Goal: Transaction & Acquisition: Book appointment/travel/reservation

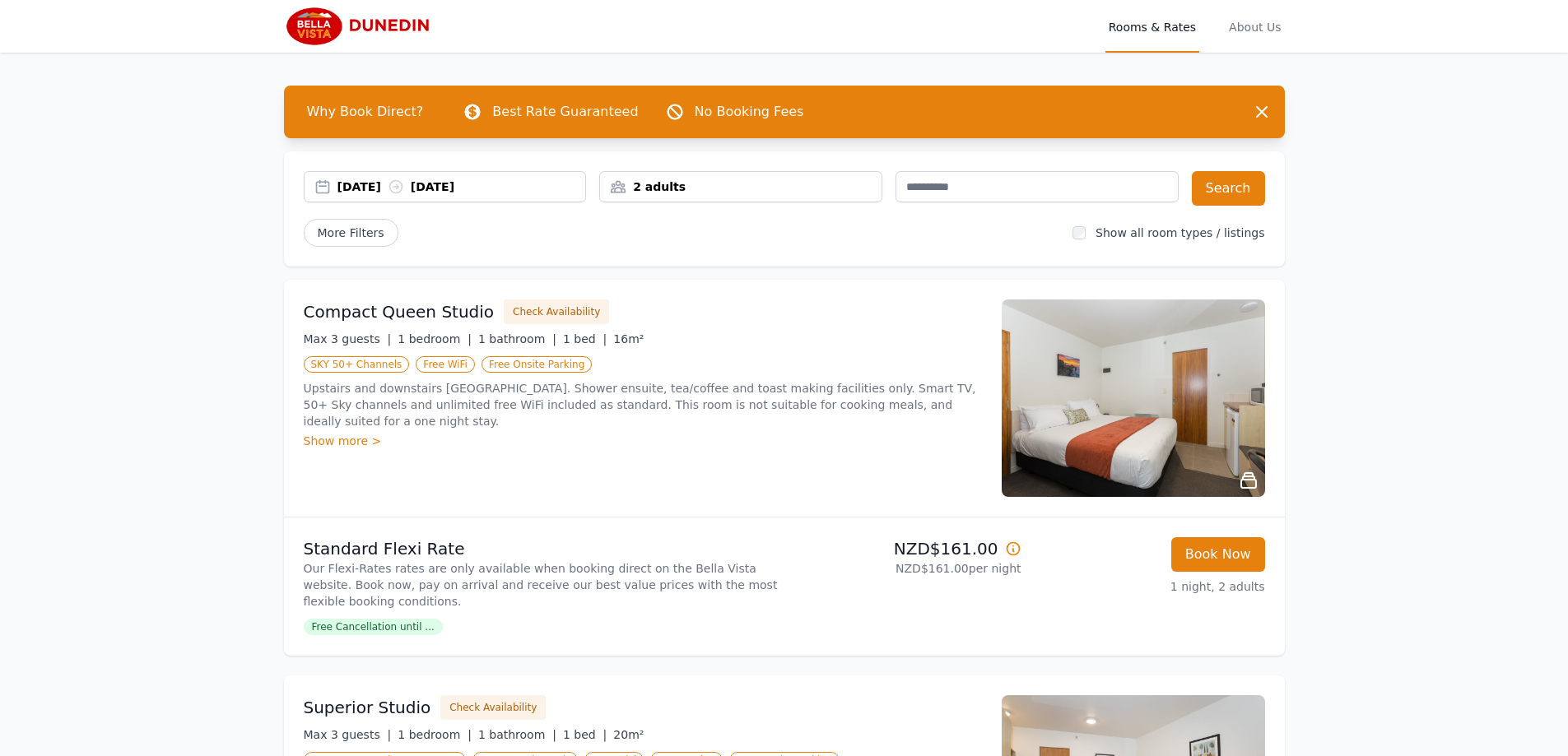
click at [564, 185] on div "[DATE] [DATE]" at bounding box center [461, 187] width 249 height 17
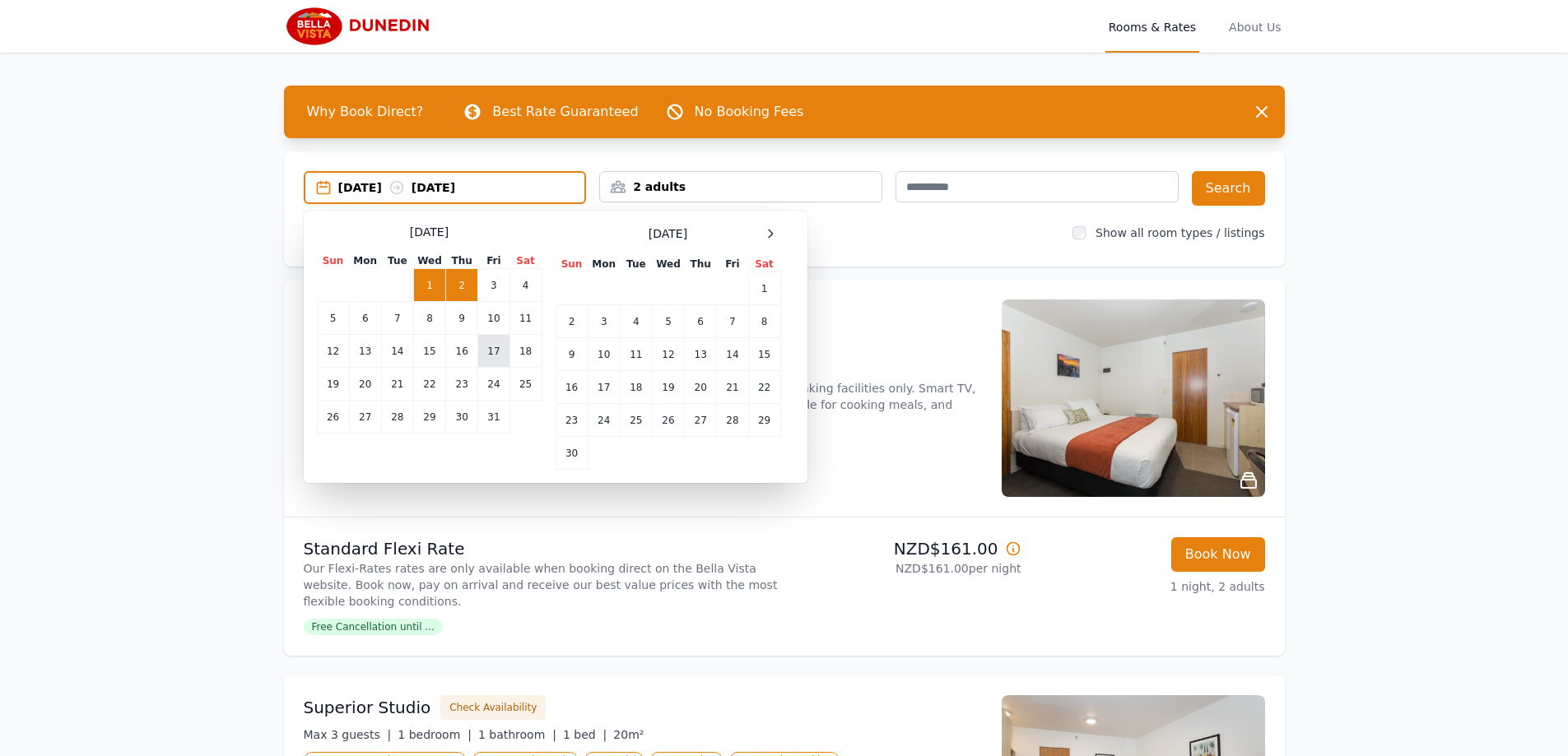
click at [493, 359] on td "17" at bounding box center [493, 351] width 31 height 33
click at [848, 235] on div "More Filters" at bounding box center [681, 233] width 756 height 28
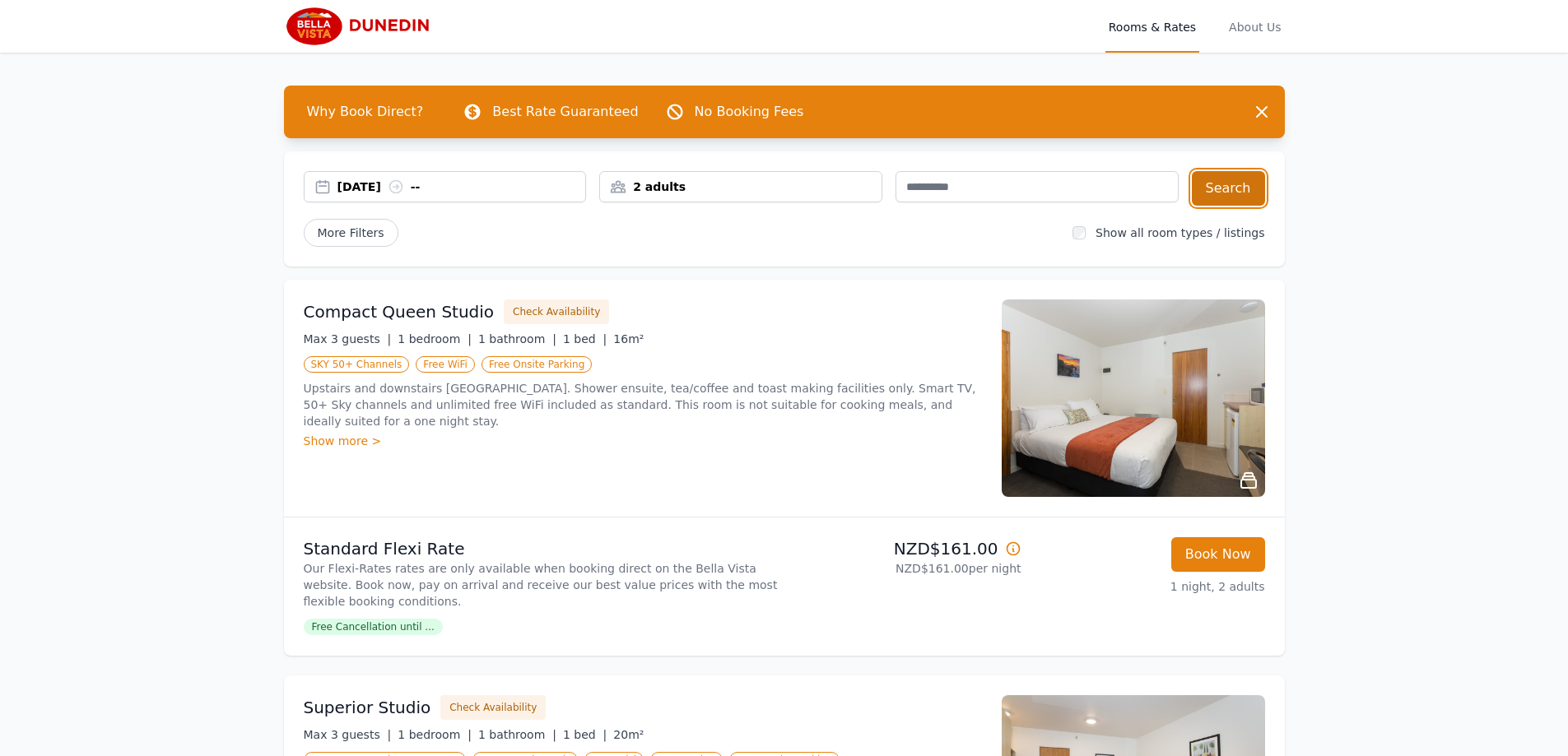
click at [1227, 191] on button "Search" at bounding box center [1228, 188] width 74 height 35
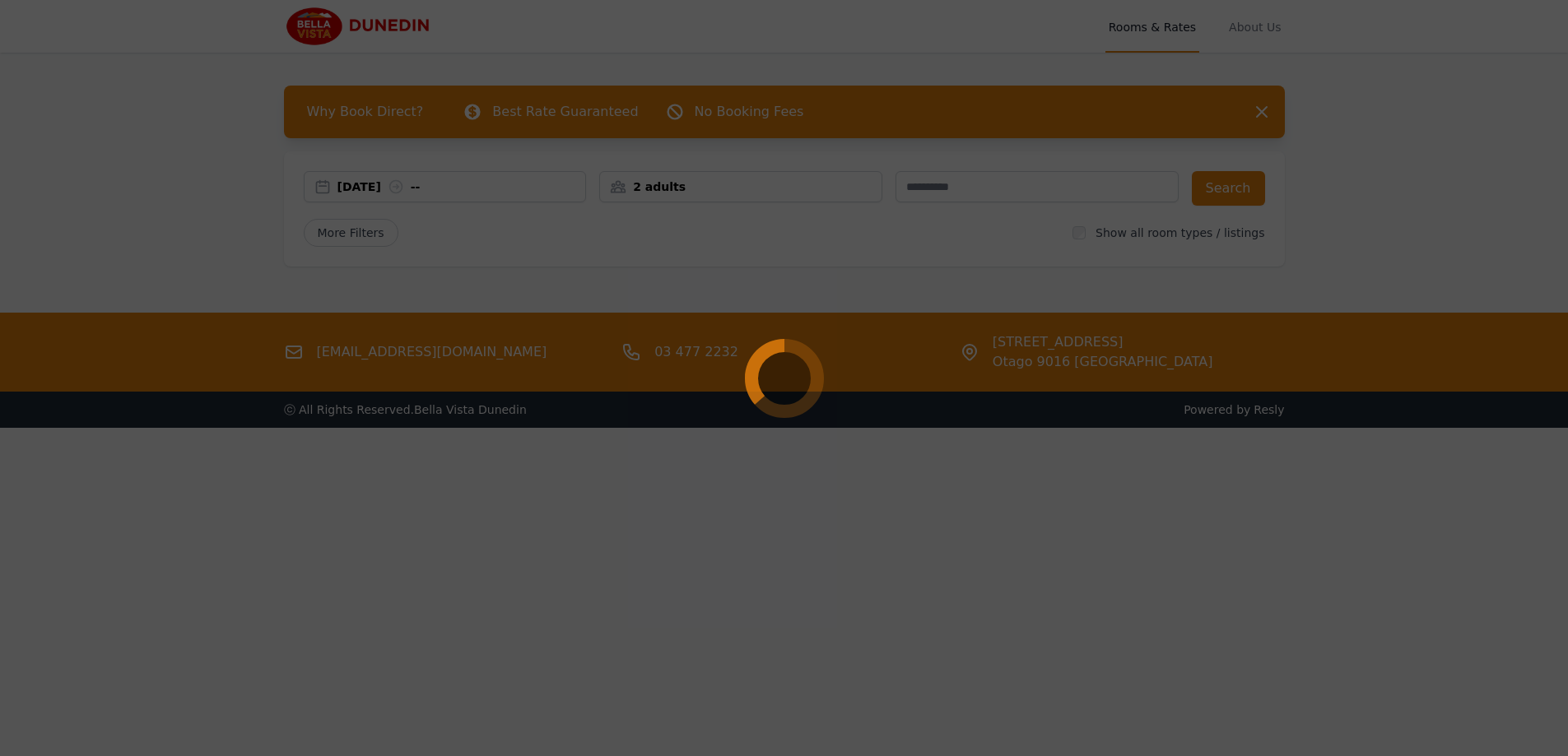
click at [298, 267] on div at bounding box center [784, 378] width 1568 height 756
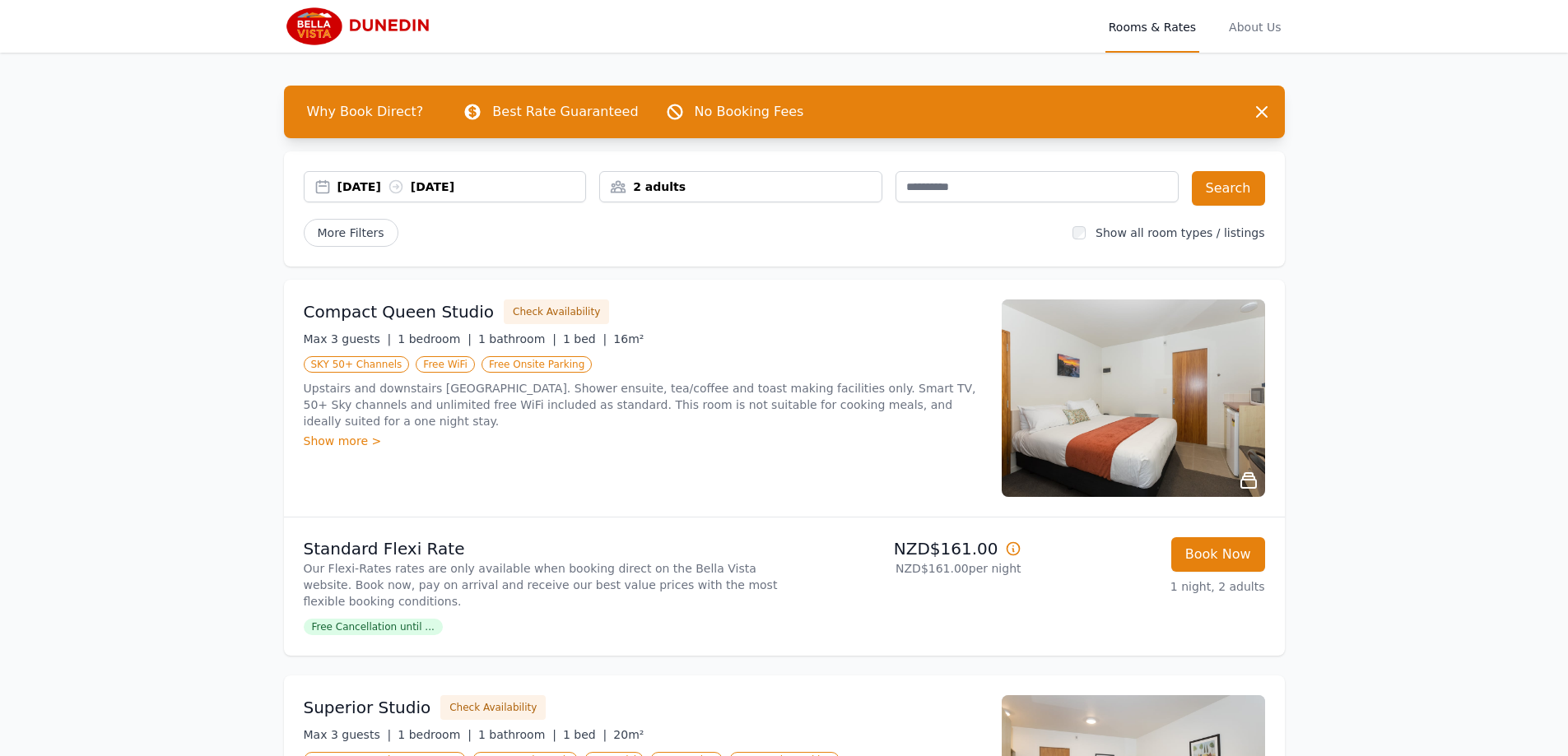
click at [553, 190] on div "[DATE] [DATE]" at bounding box center [461, 187] width 249 height 17
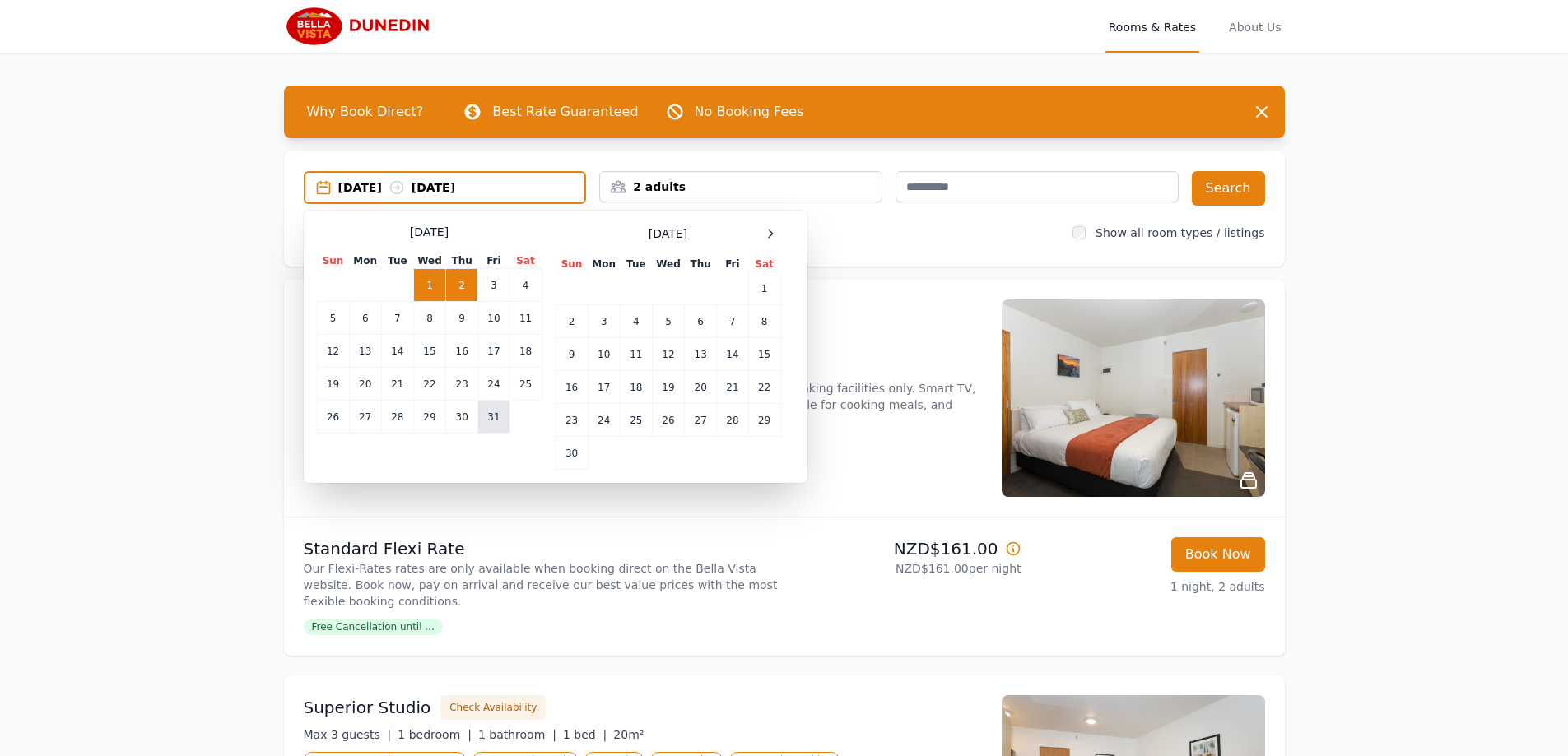
click at [498, 416] on td "31" at bounding box center [493, 417] width 31 height 33
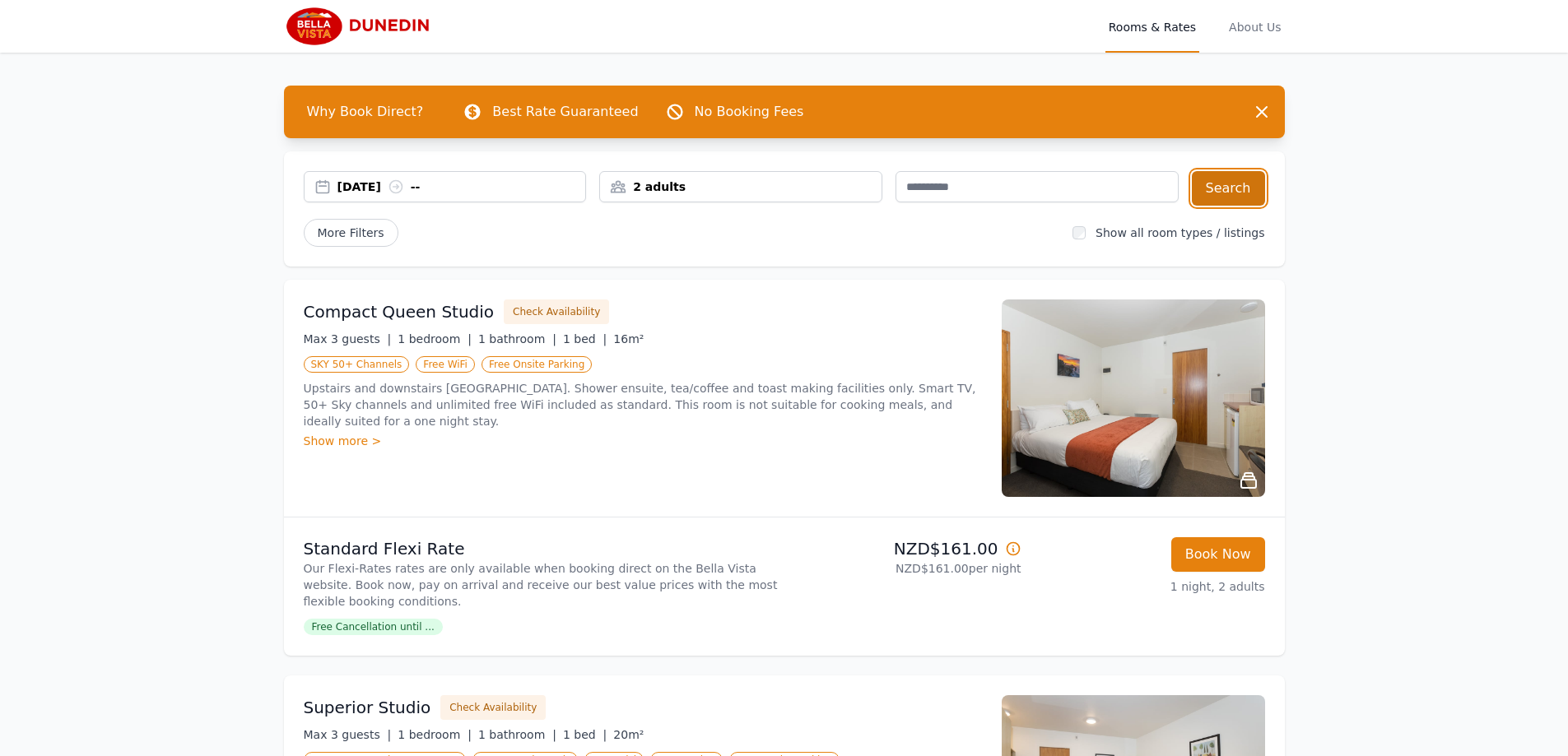
click at [1230, 185] on button "Search" at bounding box center [1228, 188] width 74 height 35
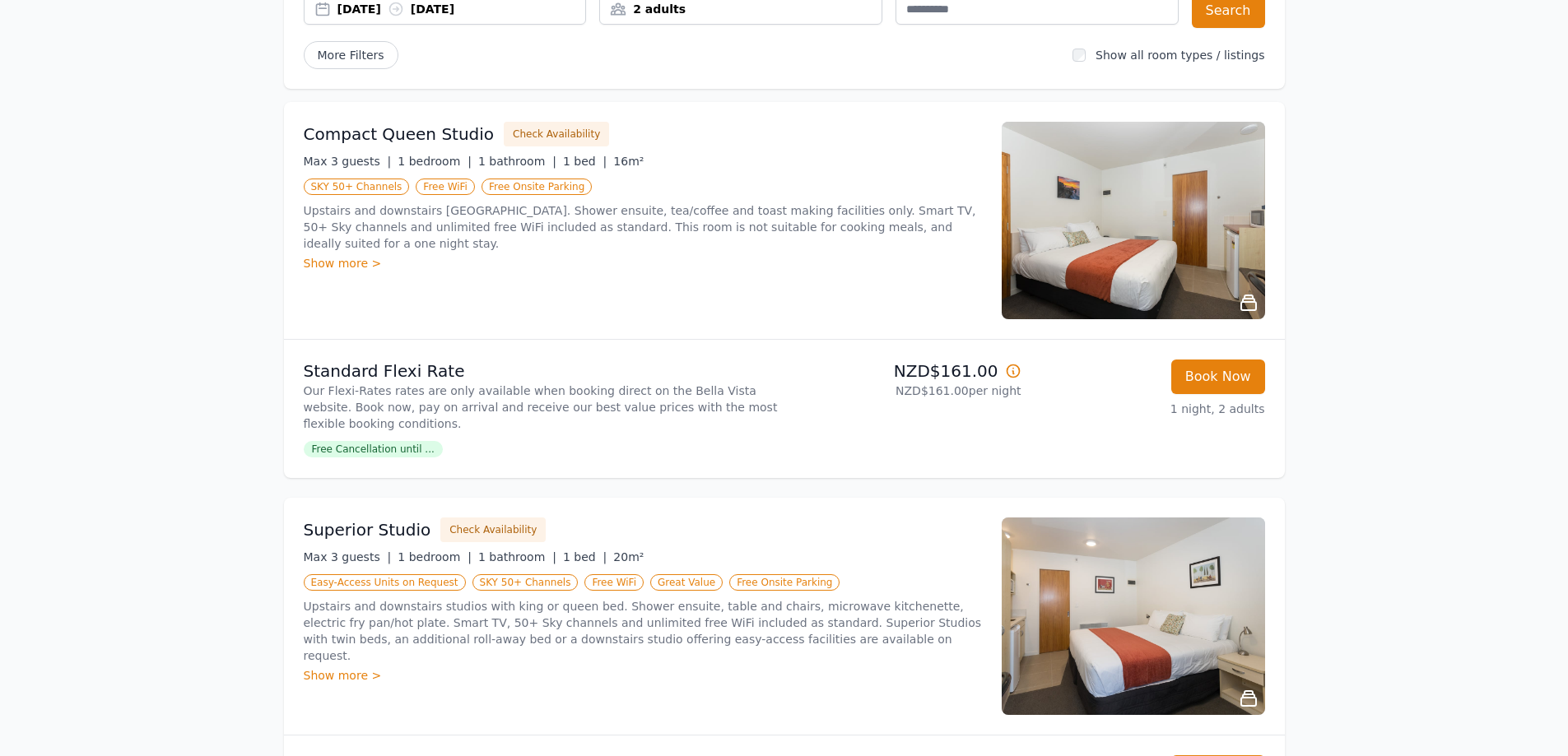
scroll to position [95, 0]
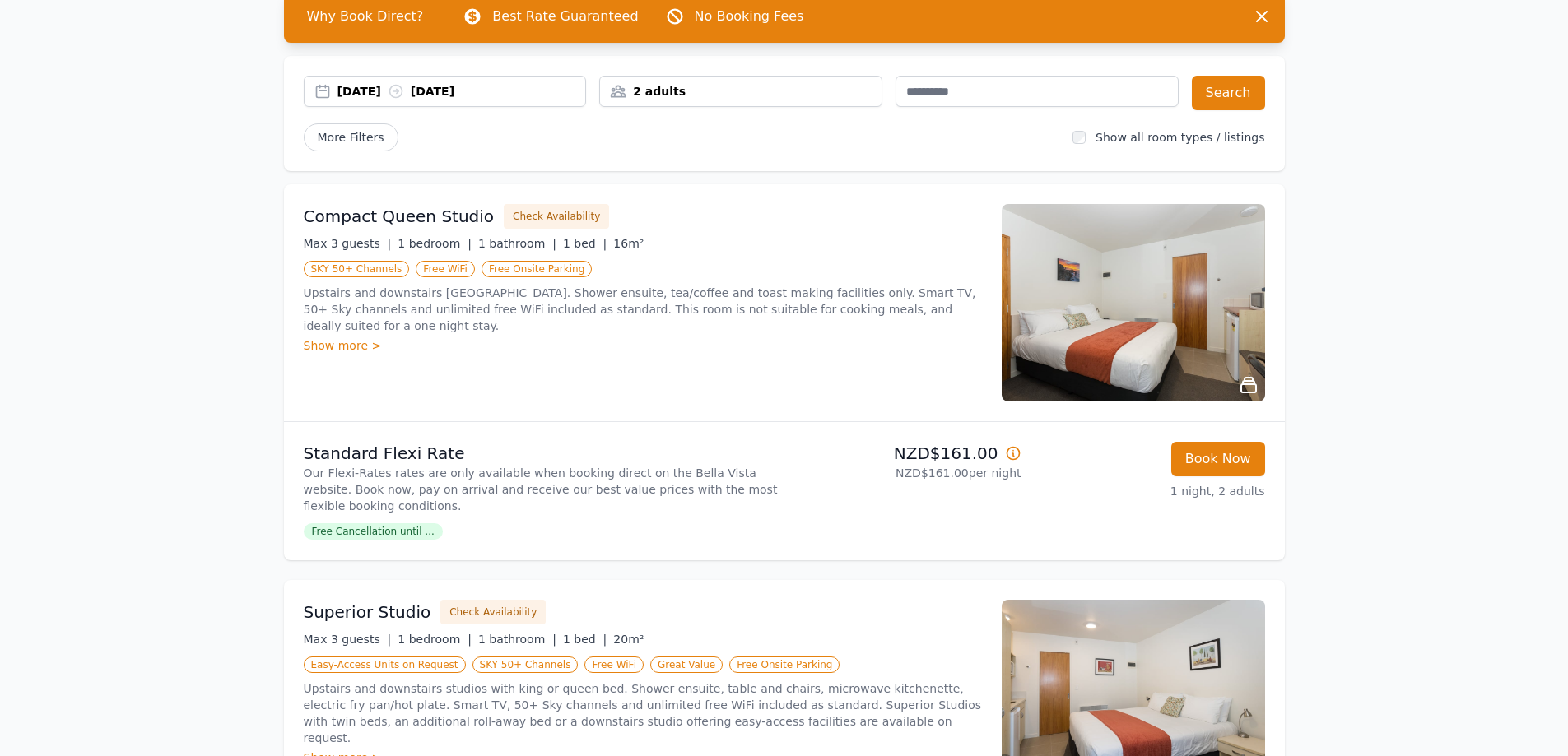
click at [340, 337] on div "Show more >" at bounding box center [642, 345] width 678 height 17
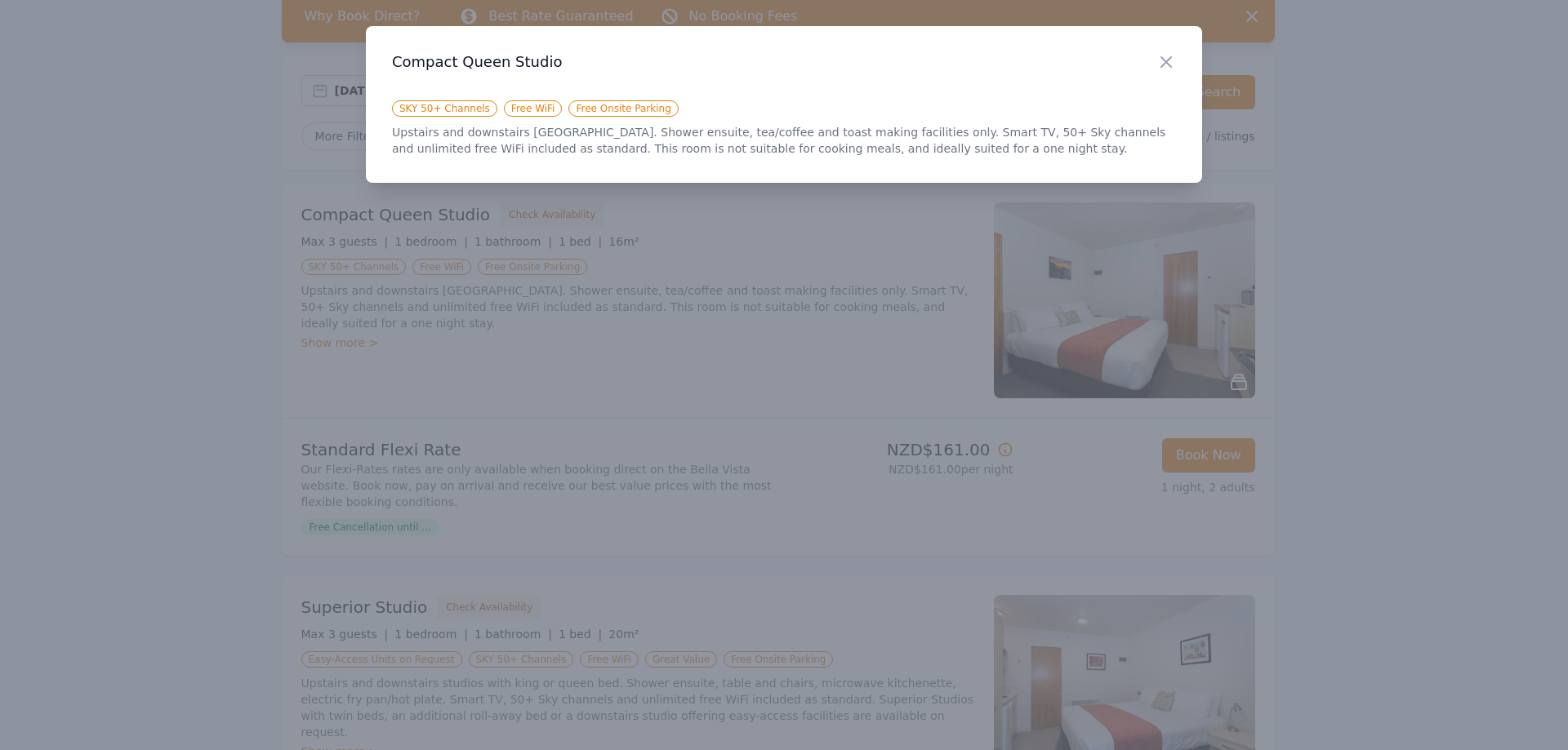
click at [1177, 60] on div "Close" at bounding box center [1179, 52] width 46 height 52
click at [1163, 66] on icon "button" at bounding box center [1166, 62] width 10 height 10
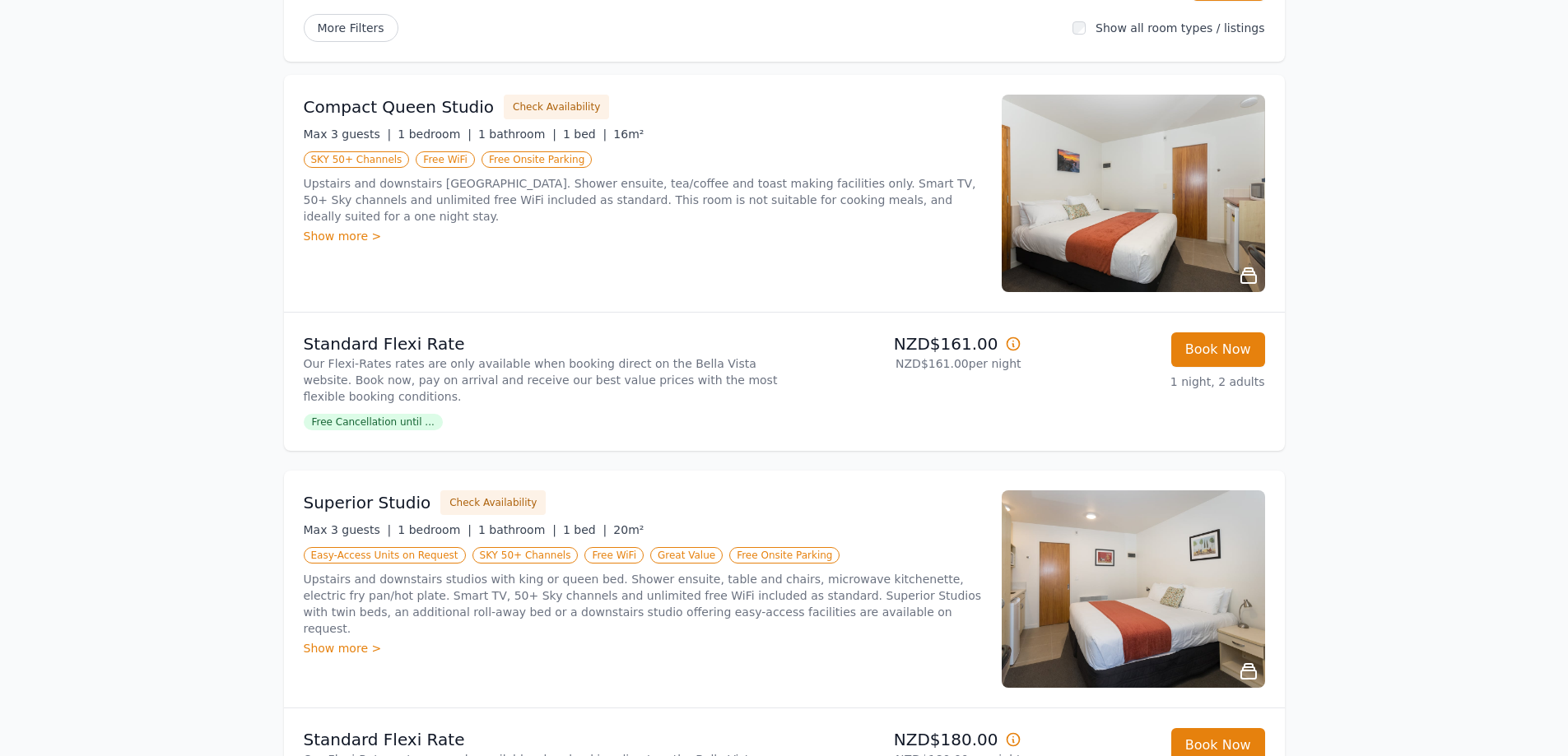
scroll to position [260, 0]
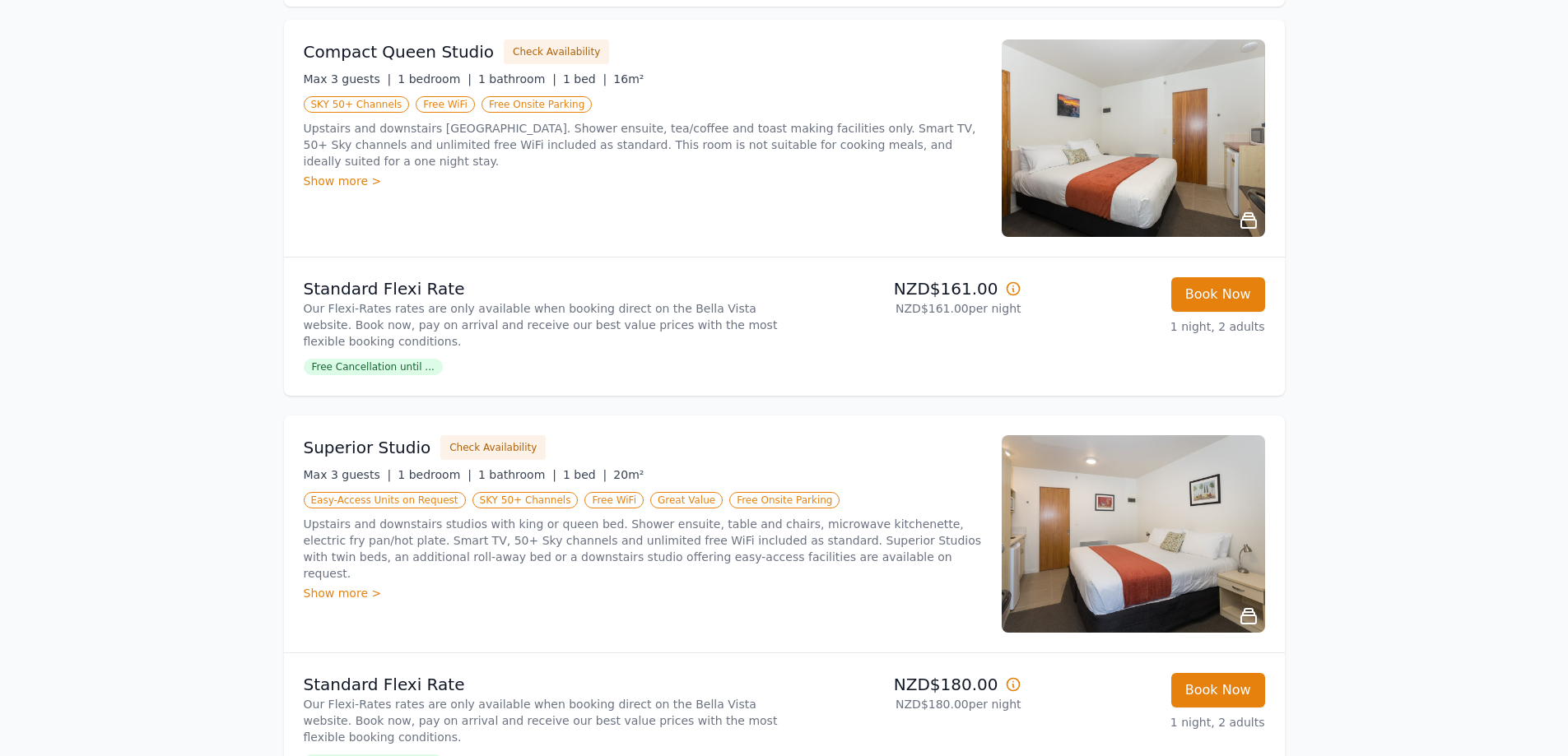
click at [630, 370] on div "Free Cancellation until ..." at bounding box center [540, 366] width 474 height 20
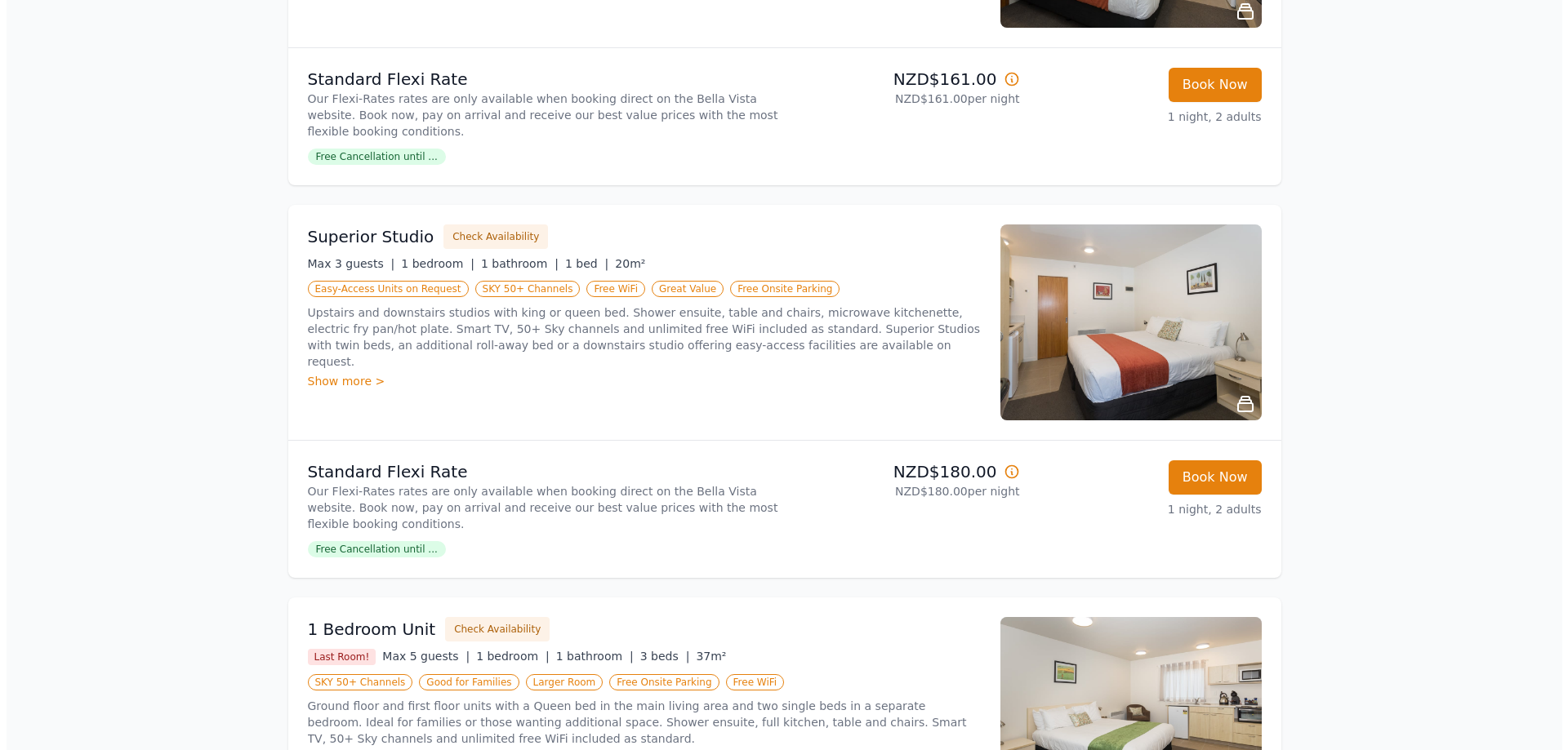
scroll to position [176, 0]
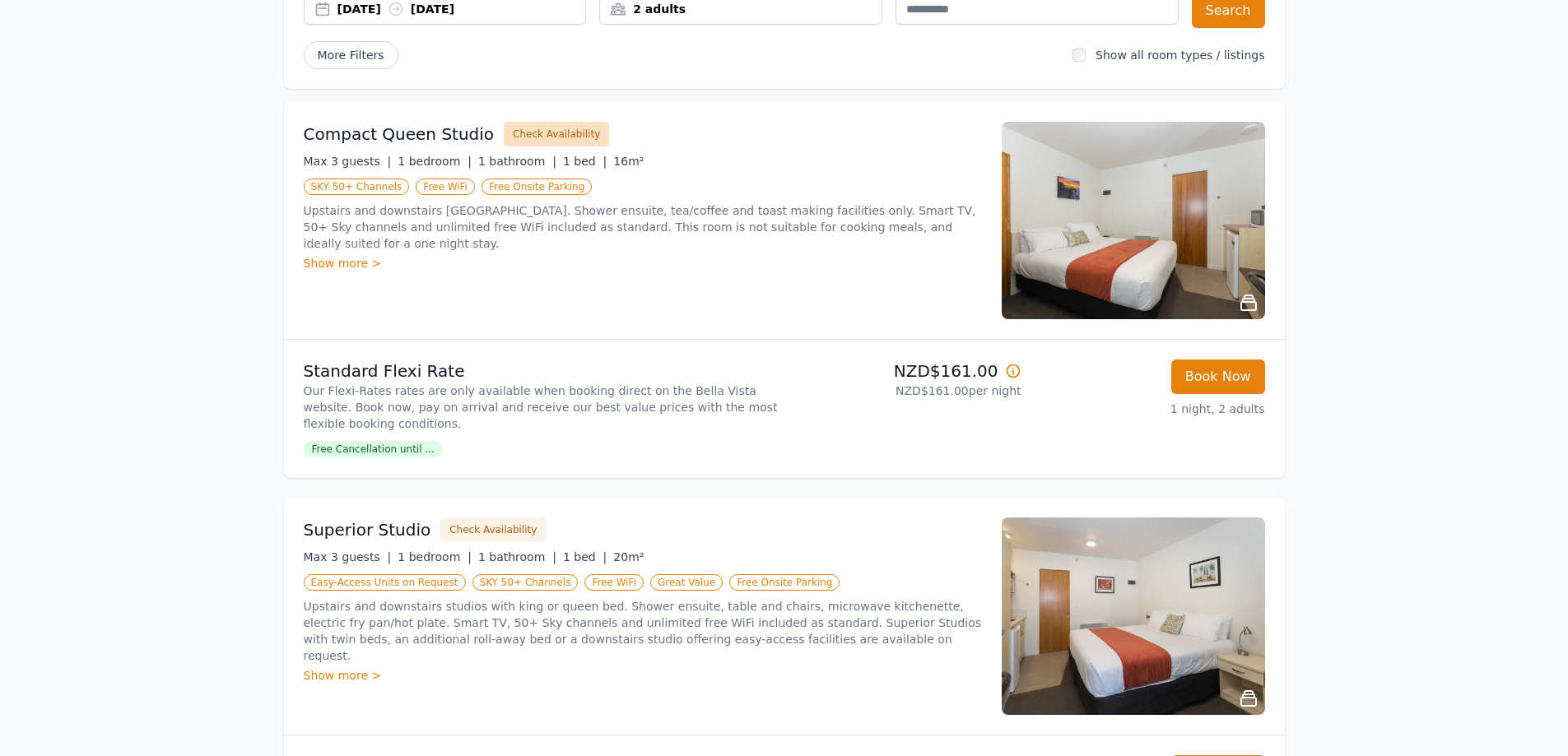
click at [550, 131] on button "Check Availability" at bounding box center [555, 134] width 105 height 25
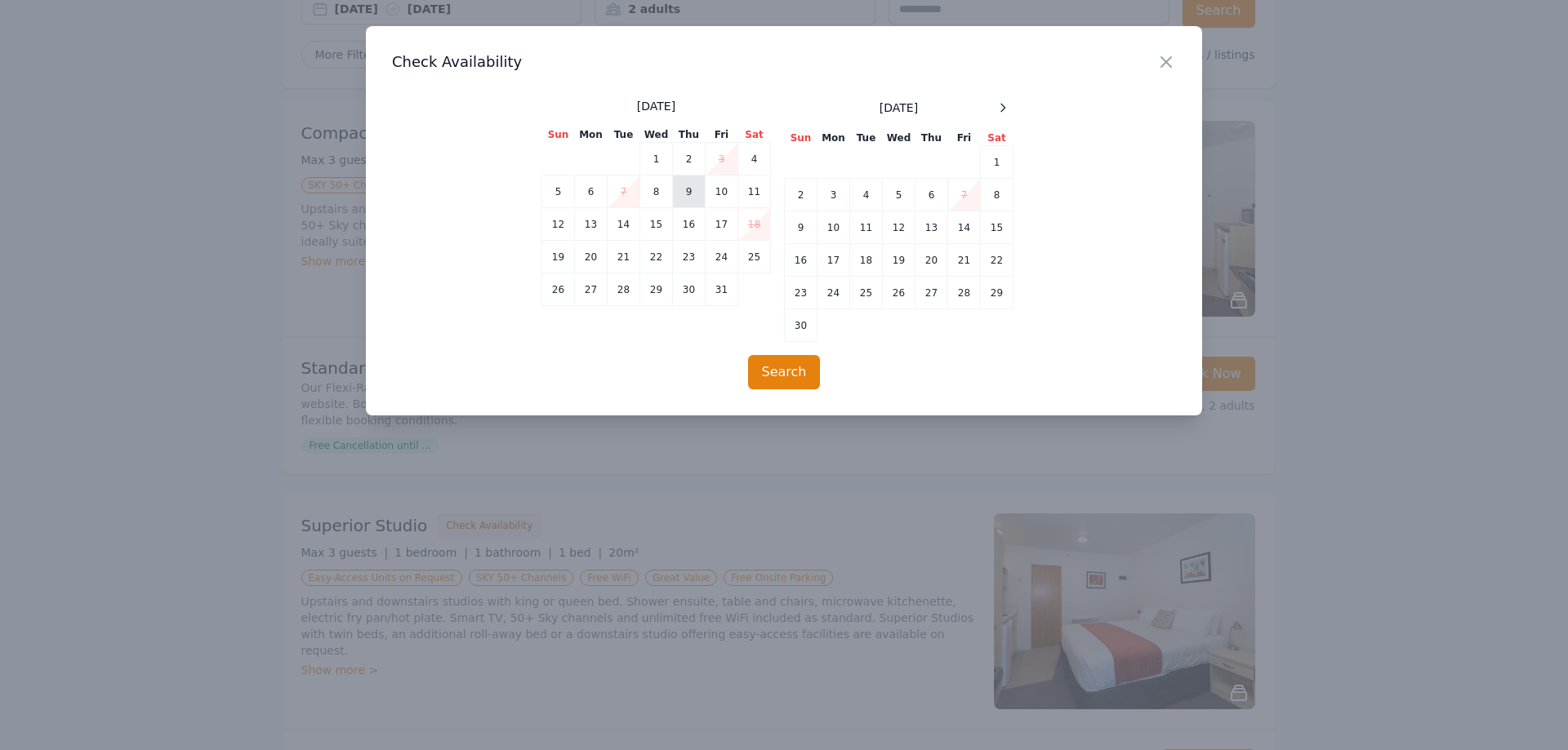
drag, startPoint x: 677, startPoint y: 198, endPoint x: 754, endPoint y: 300, distance: 127.8
click at [677, 198] on td "9" at bounding box center [689, 192] width 33 height 33
click at [785, 365] on button "Search" at bounding box center [784, 372] width 73 height 34
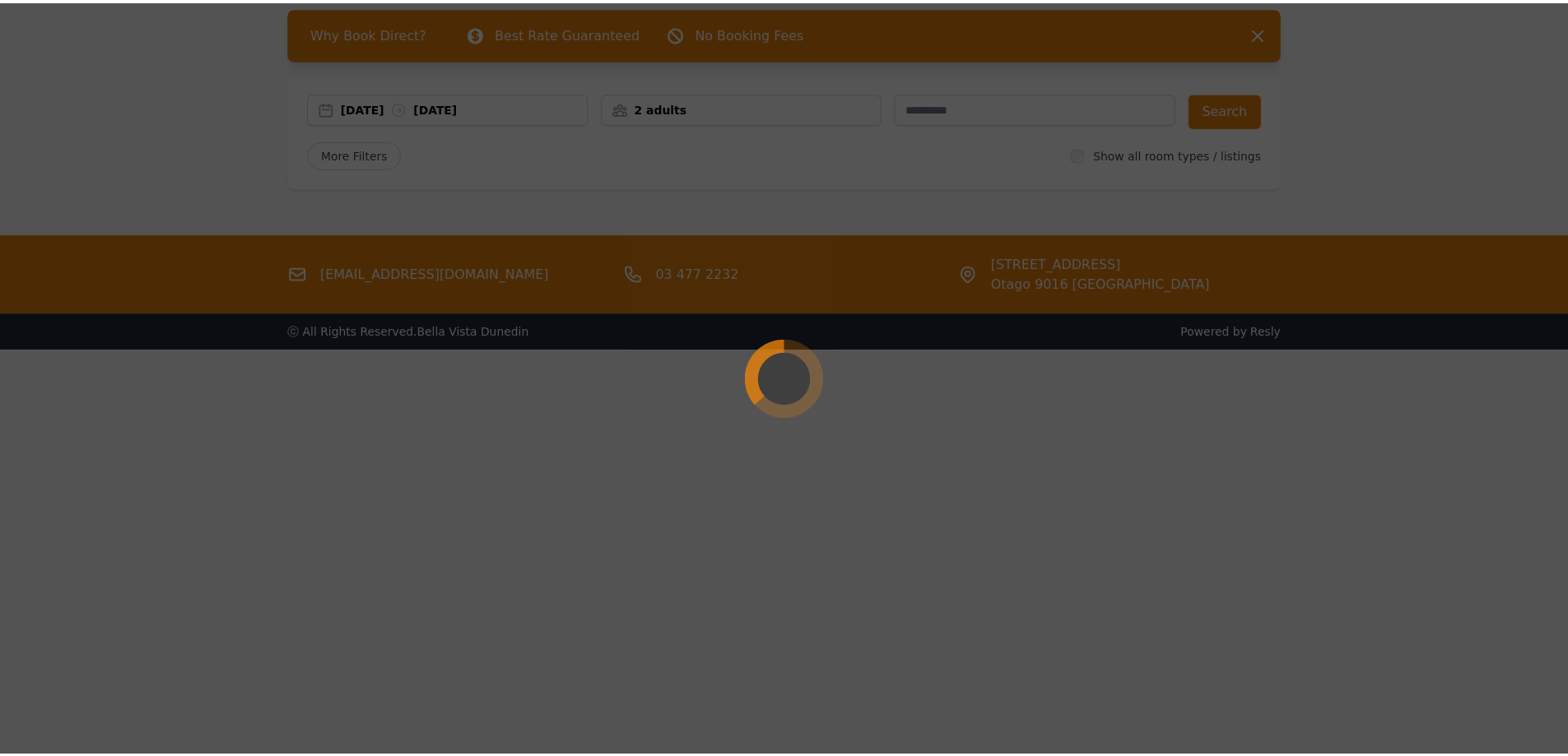
scroll to position [79, 0]
